Goal: Check status: Check status

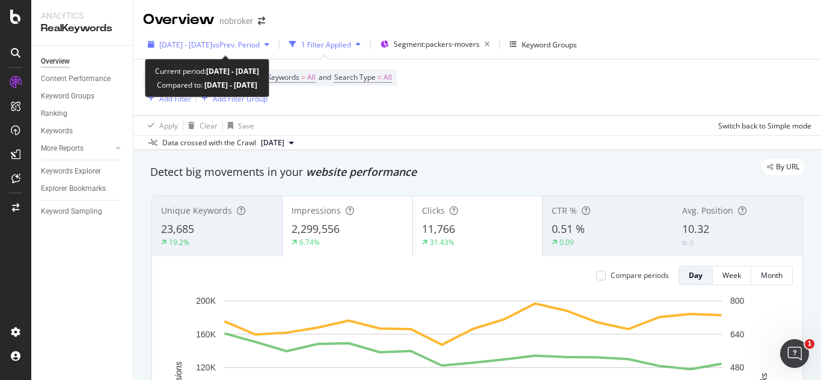
click at [274, 50] on div "2025 Aug. 1st - Aug. 17th vs Prev. Period" at bounding box center [208, 44] width 131 height 18
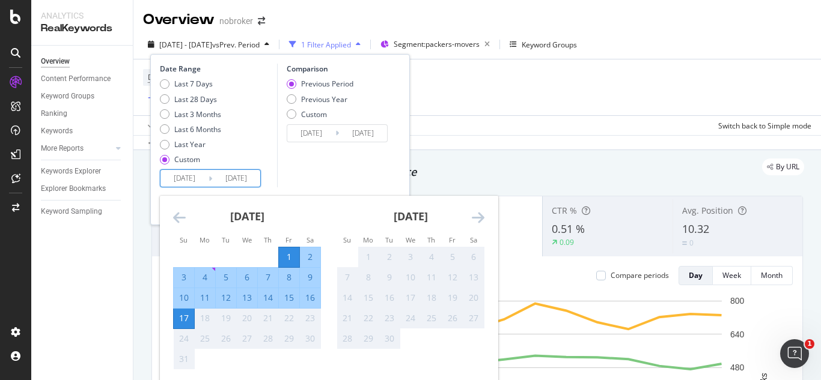
click at [247, 177] on input "2025/08/17" at bounding box center [236, 178] width 48 height 17
click at [554, 102] on div "Device = All and Country = All and Keywords = All and Search Type = All Add Fil…" at bounding box center [477, 87] width 668 height 56
